Goal: Transaction & Acquisition: Book appointment/travel/reservation

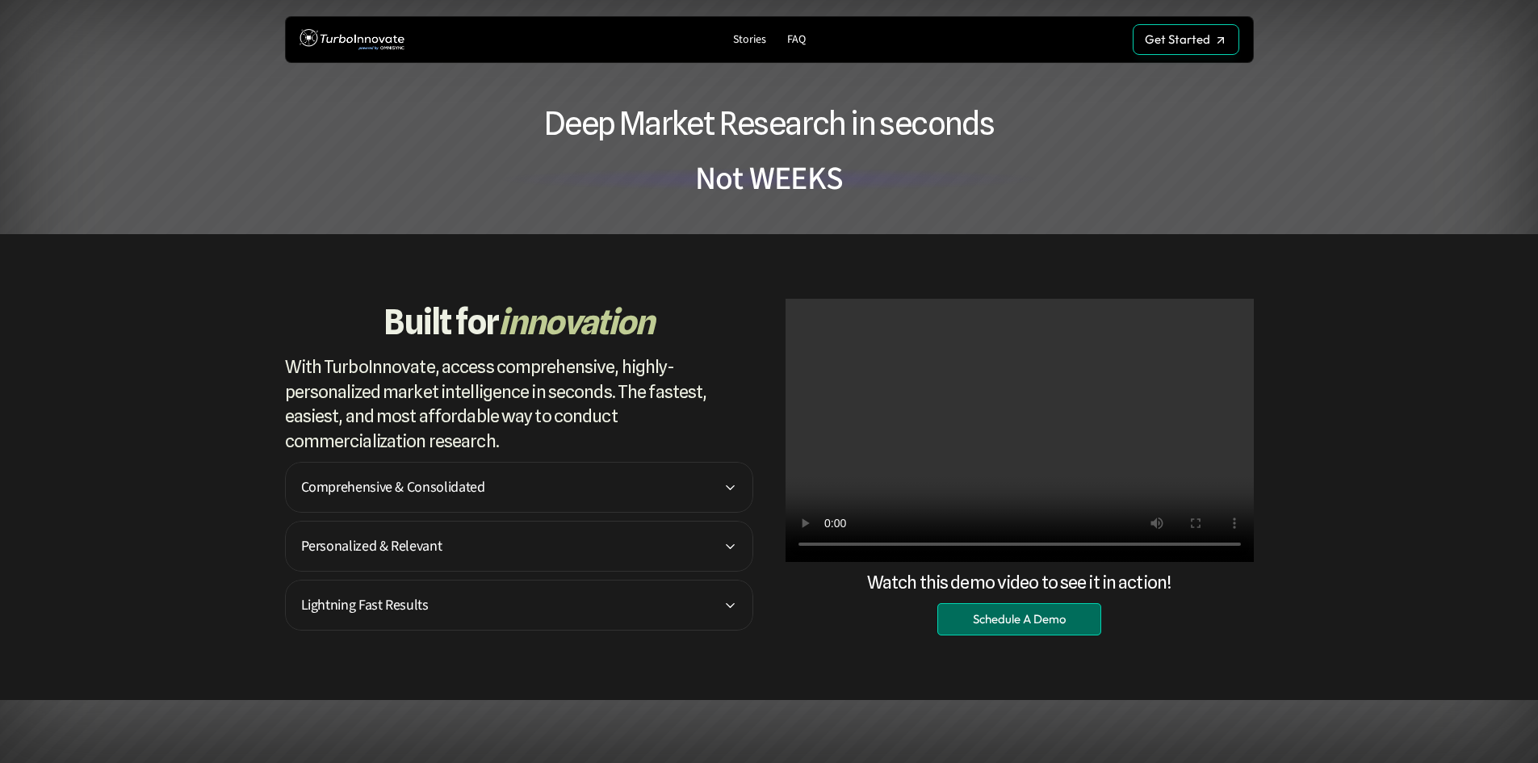
click at [1054, 623] on p "Schedule A Demo" at bounding box center [1019, 619] width 93 height 15
click at [1474, 293] on div "Built for innovation With TurboInnovate, access comprehensive, highly-personali…" at bounding box center [769, 467] width 1538 height 466
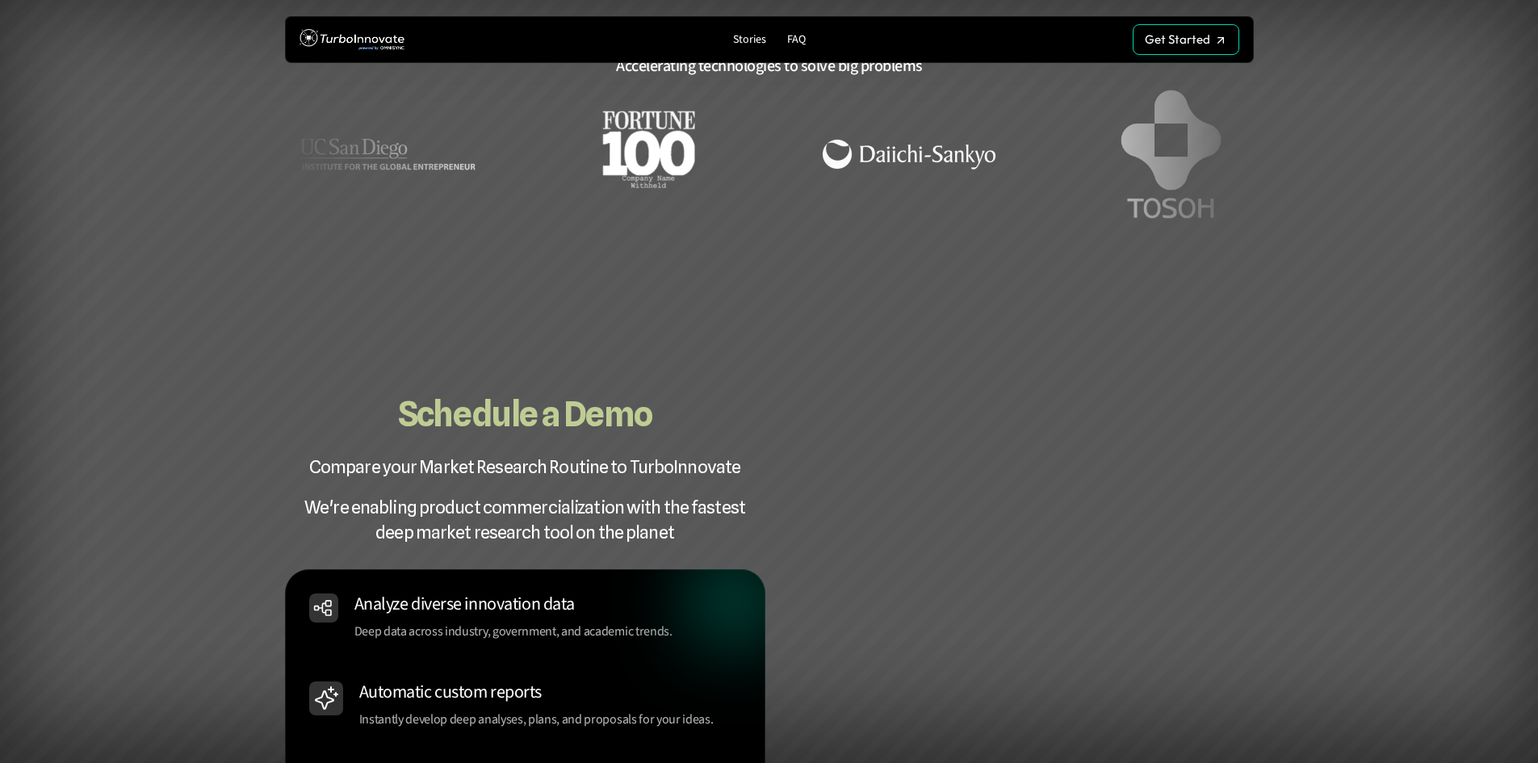
scroll to position [1531, 0]
click at [1310, 383] on div at bounding box center [769, 365] width 1538 height 731
click at [351, 38] on img at bounding box center [351, 40] width 105 height 30
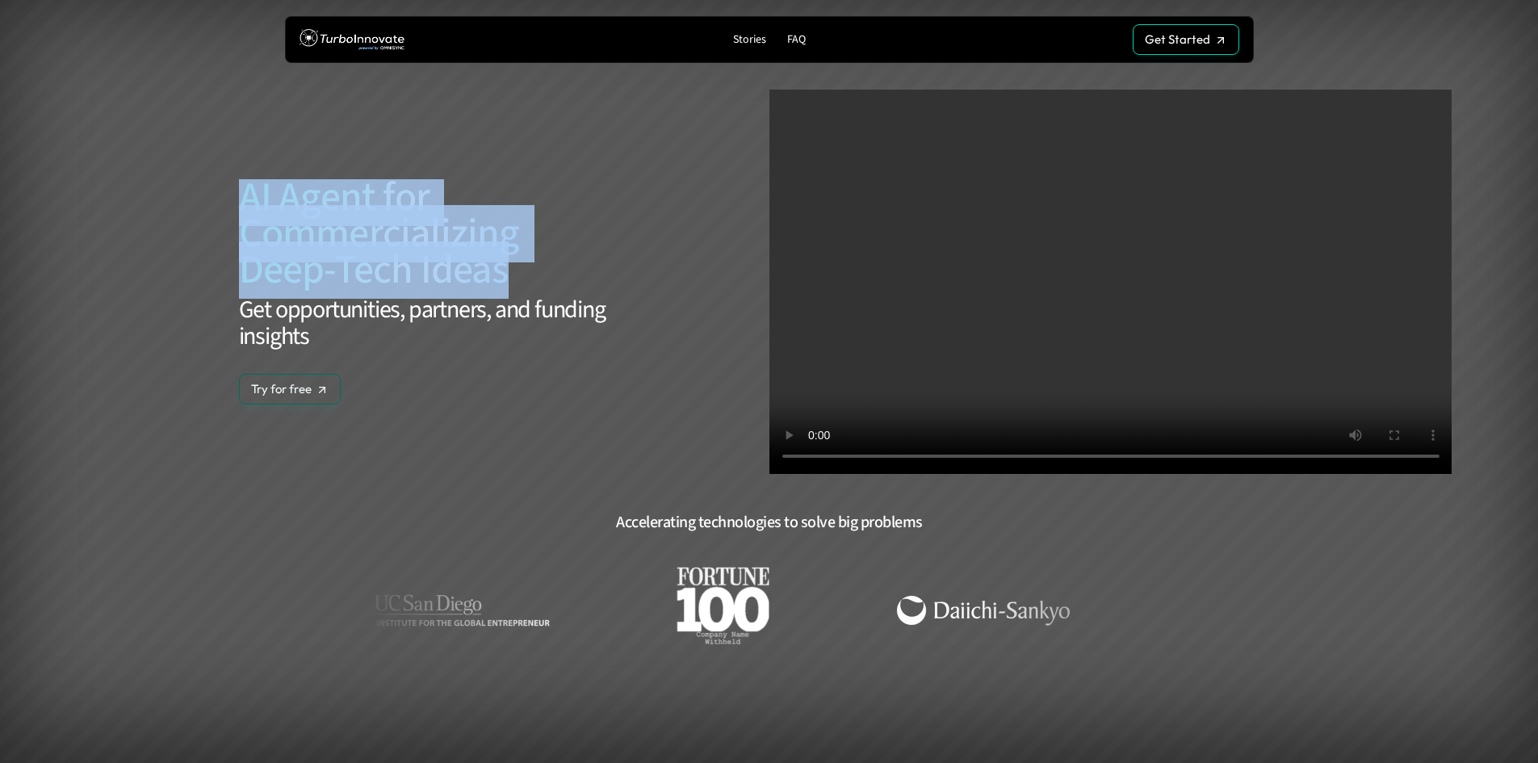
drag, startPoint x: 242, startPoint y: 193, endPoint x: 505, endPoint y: 280, distance: 277.2
click at [505, 280] on span "AI Agent for Commercializing Deep-Tech Ideas" at bounding box center [428, 233] width 394 height 125
copy span "AI Agent for Commercializing Deep-Tech Ideas"
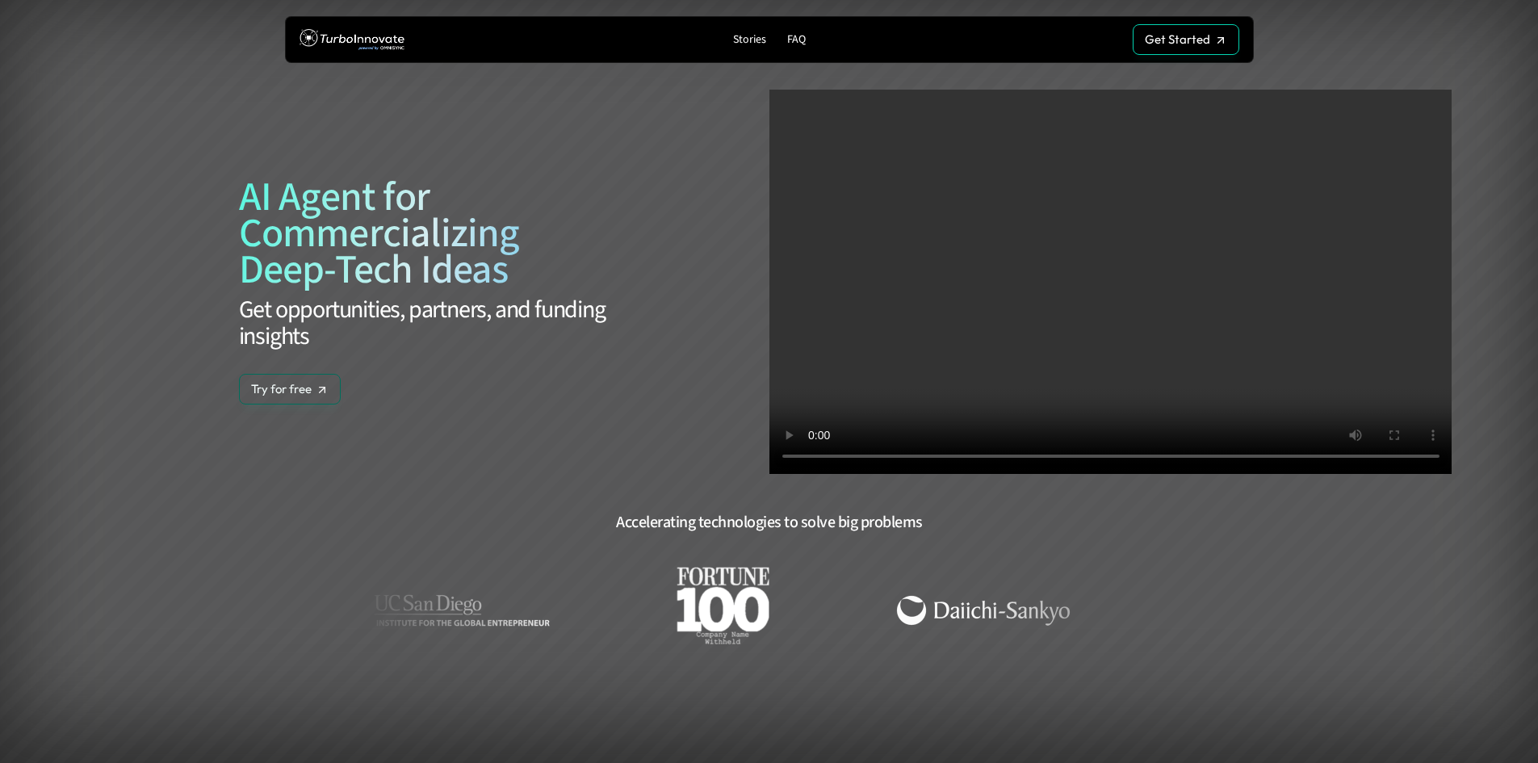
click at [587, 124] on div "AI Agent for Commercializing Deep-Tech Ideas Get opportunities, partners, and f…" at bounding box center [427, 282] width 683 height 384
